Goal: Browse casually

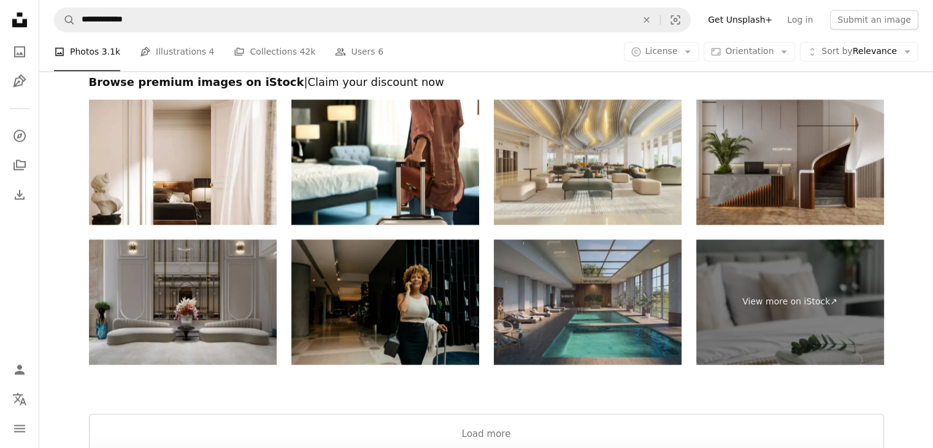
scroll to position [1963, 0]
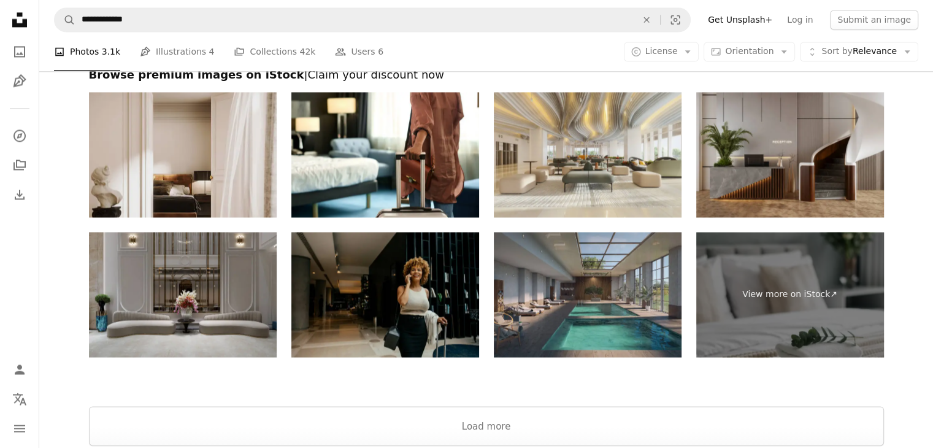
click at [215, 167] on img at bounding box center [183, 154] width 188 height 125
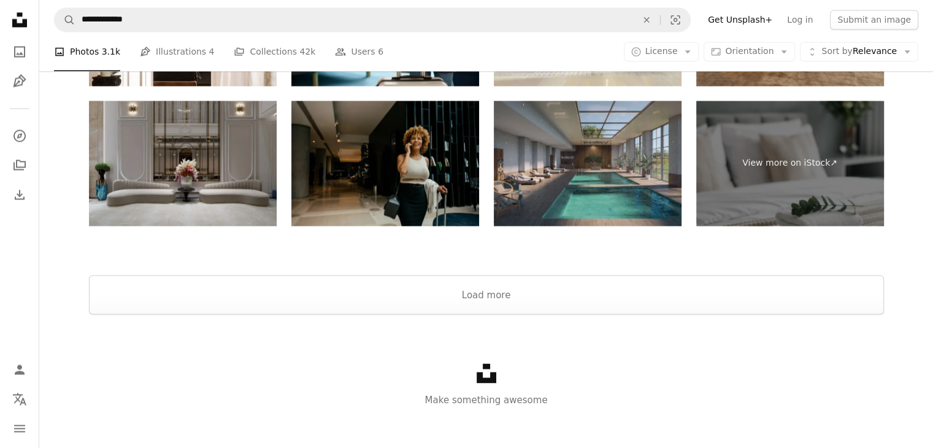
scroll to position [2102, 0]
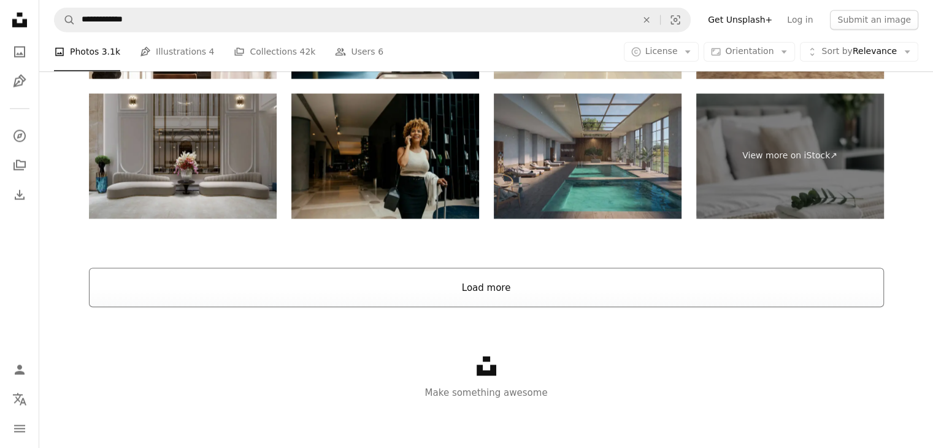
click at [459, 277] on button "Load more" at bounding box center [486, 286] width 795 height 39
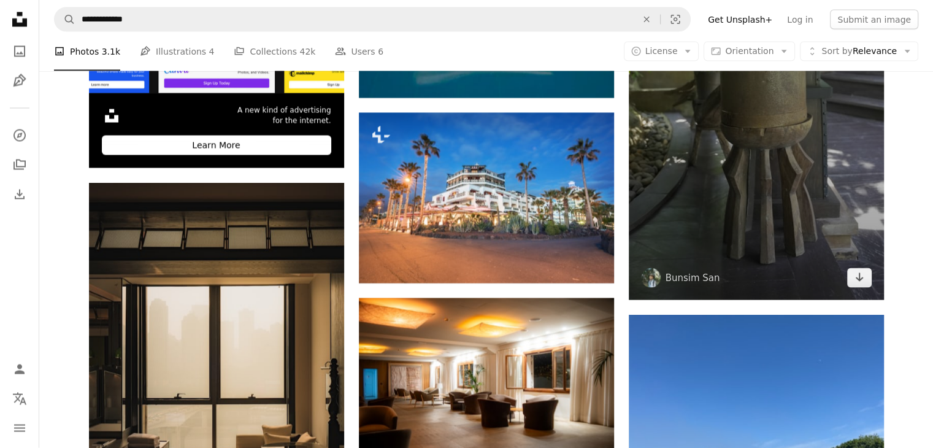
scroll to position [2347, 0]
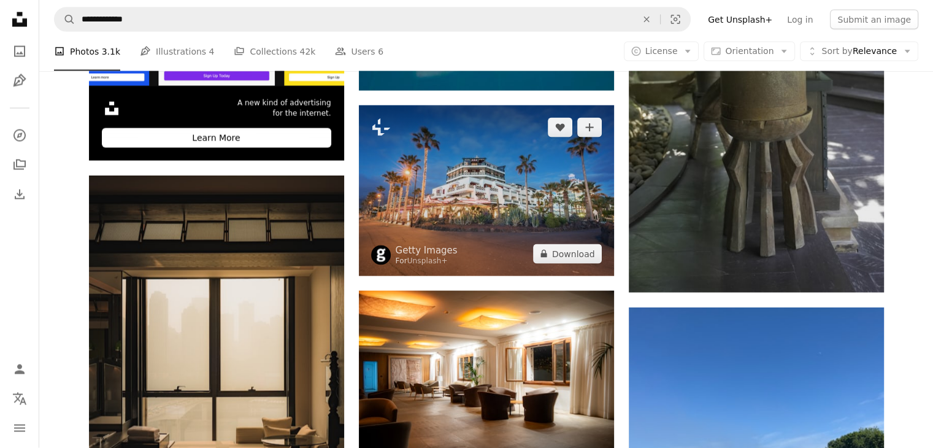
click at [481, 194] on img at bounding box center [486, 191] width 255 height 171
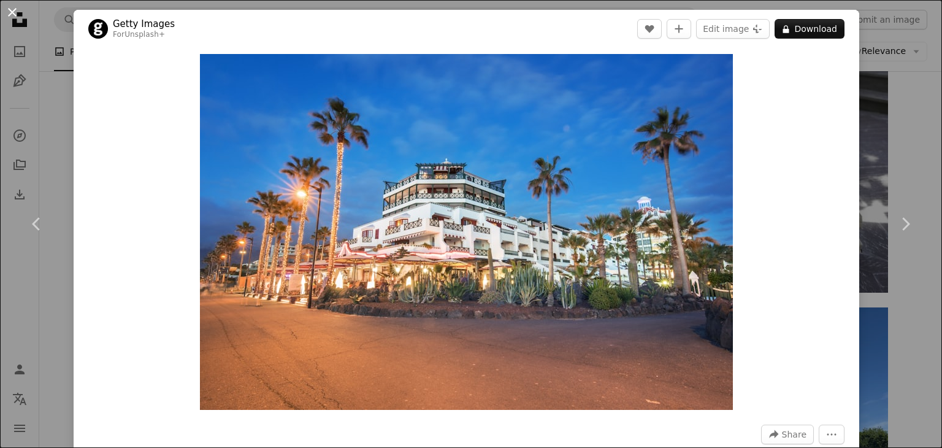
click at [10, 10] on button "An X shape" at bounding box center [12, 12] width 15 height 15
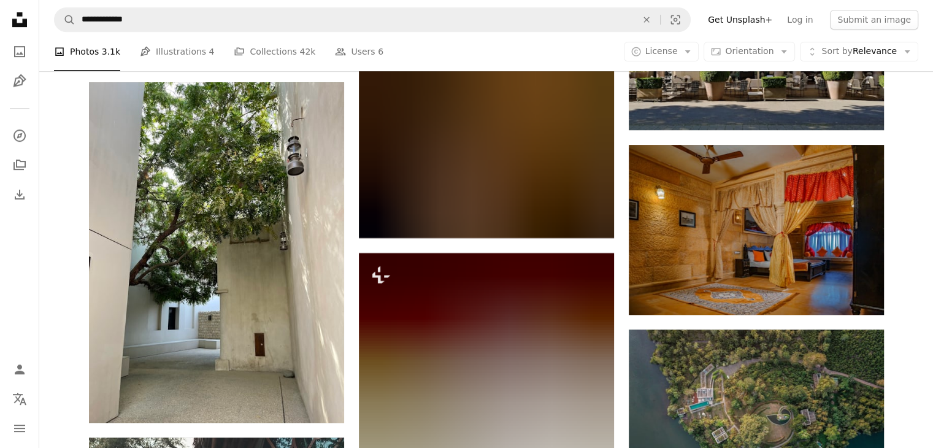
scroll to position [5292, 0]
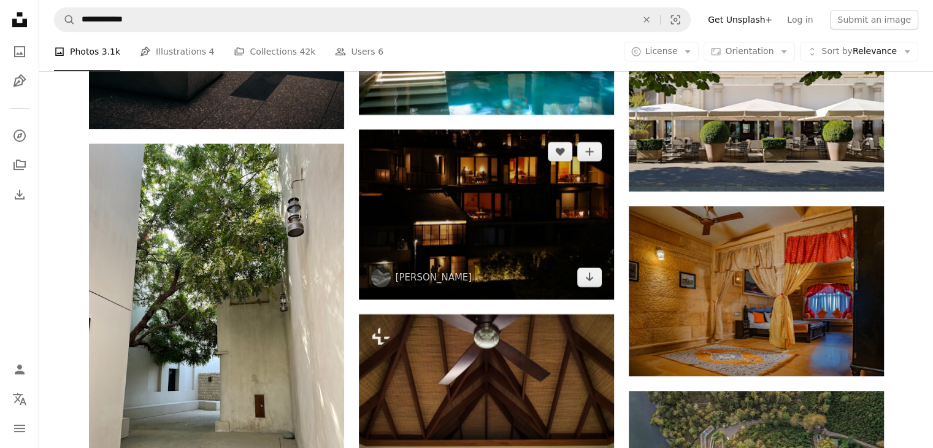
click at [470, 205] on img at bounding box center [486, 214] width 255 height 170
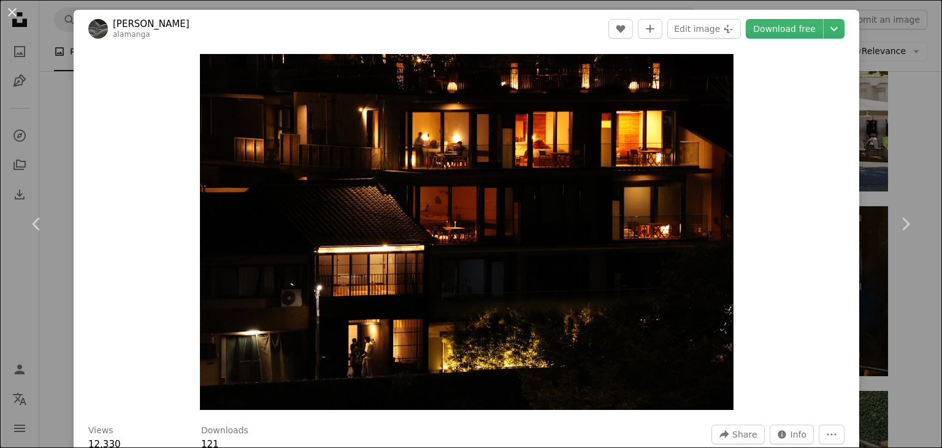
click at [10, 8] on button "An X shape" at bounding box center [12, 12] width 15 height 15
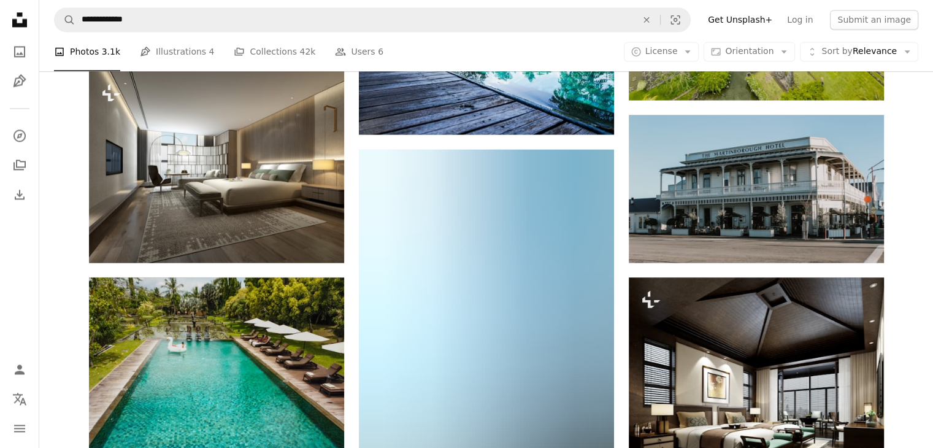
scroll to position [6519, 0]
